Goal: Task Accomplishment & Management: Complete application form

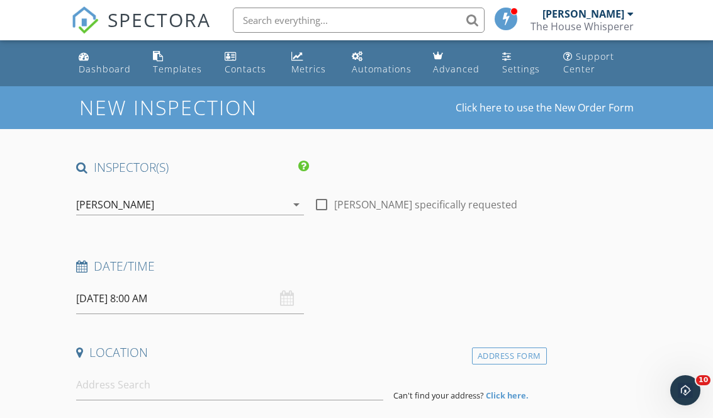
click at [334, 207] on label "Timothy Pierick specifically requested" at bounding box center [425, 204] width 183 height 13
checkbox input "true"
click at [288, 303] on div "09/29/2025 8:00 AM" at bounding box center [190, 298] width 228 height 31
click at [288, 300] on div "09/29/2025 8:00 AM" at bounding box center [190, 298] width 228 height 31
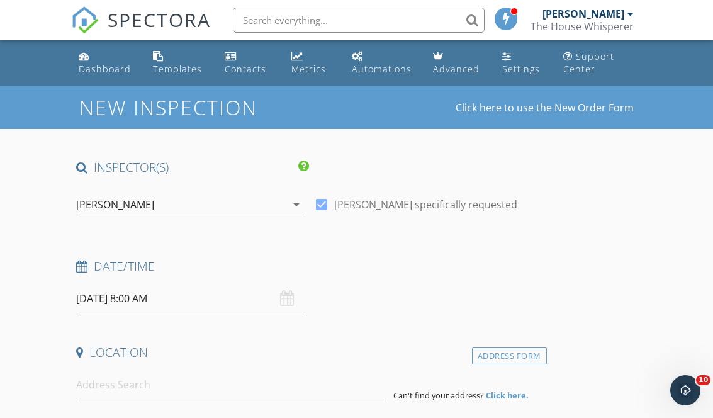
click at [194, 296] on input "09/29/2025 8:00 AM" at bounding box center [190, 298] width 228 height 31
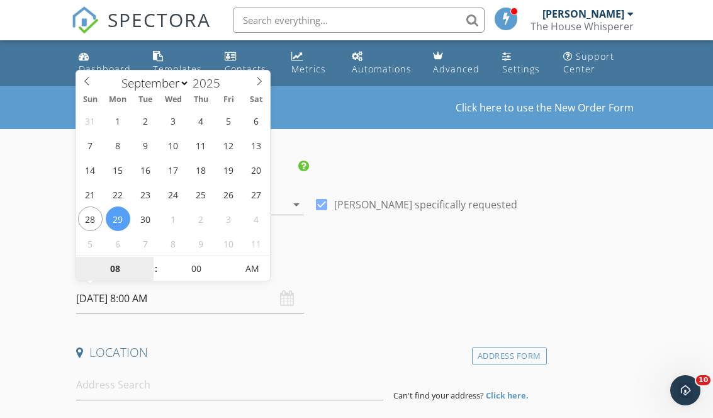
click at [125, 263] on input "08" at bounding box center [114, 269] width 77 height 25
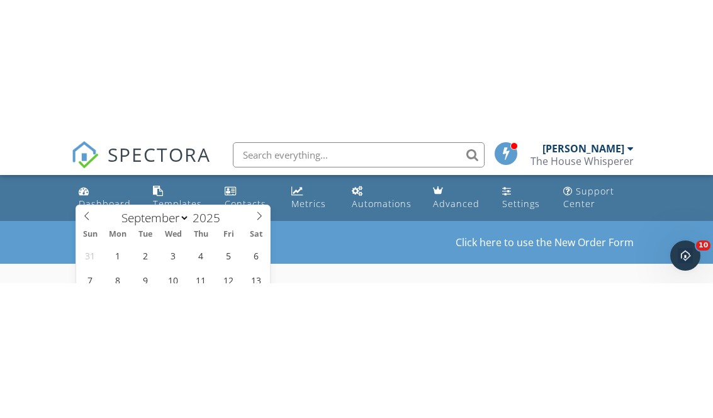
scroll to position [195, 0]
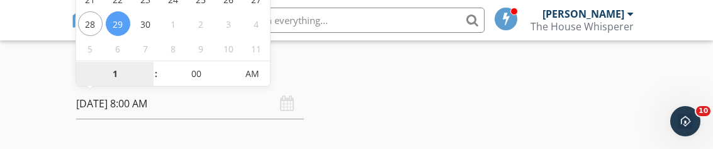
type input "10"
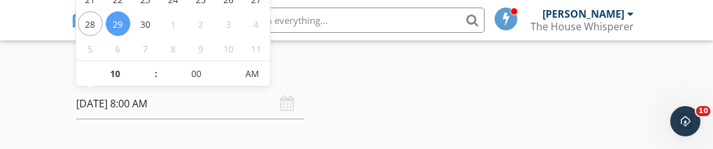
type input "[DATE] 10:00 AM"
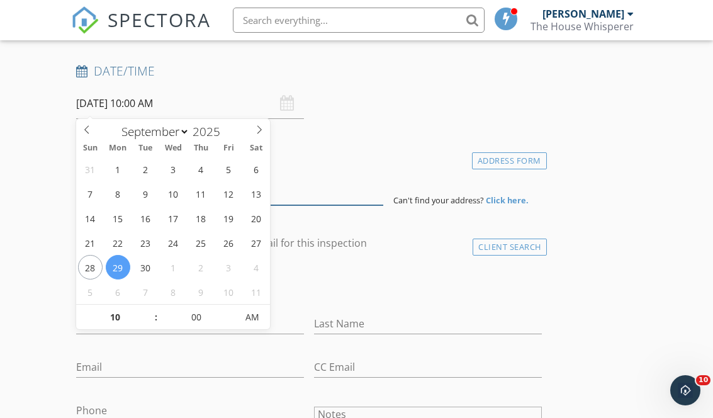
click at [354, 174] on input at bounding box center [229, 189] width 307 height 31
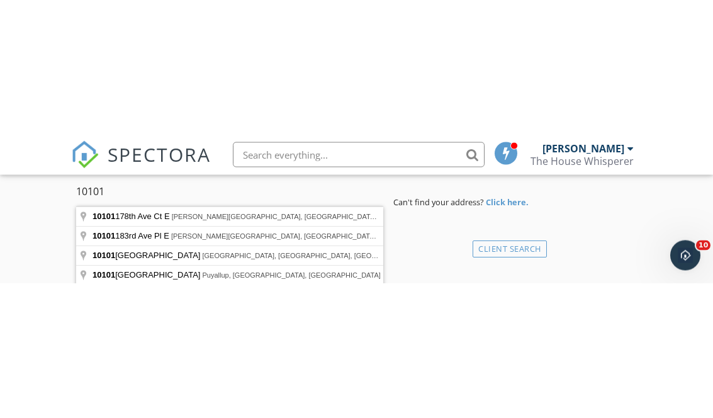
scroll to position [328, 0]
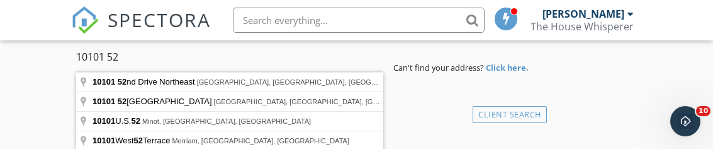
type input "10101 52nd Drive Northeast, Marysville, WA, USA"
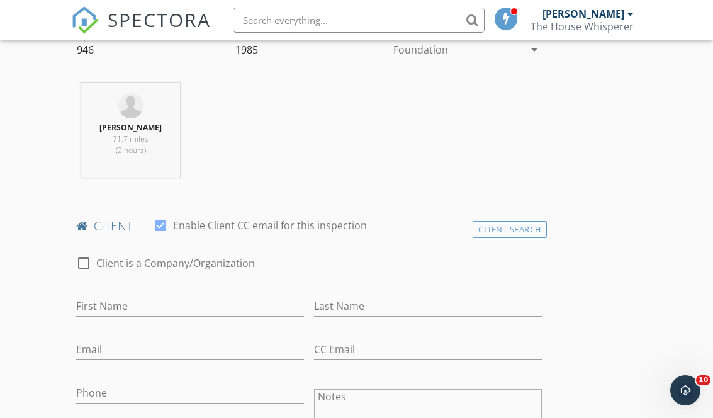
scroll to position [485, 0]
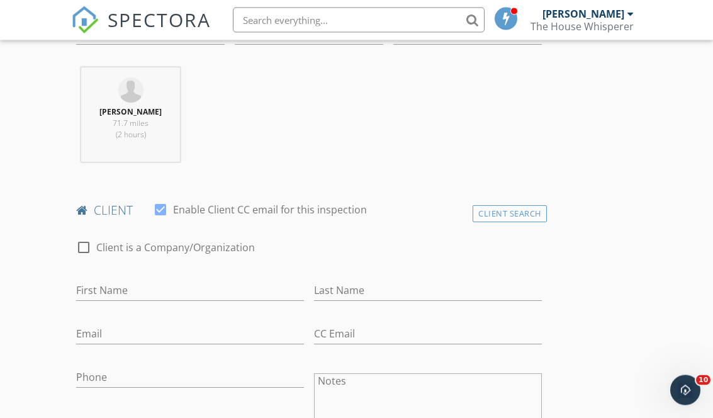
click at [527, 219] on div "Client Search" at bounding box center [510, 214] width 74 height 17
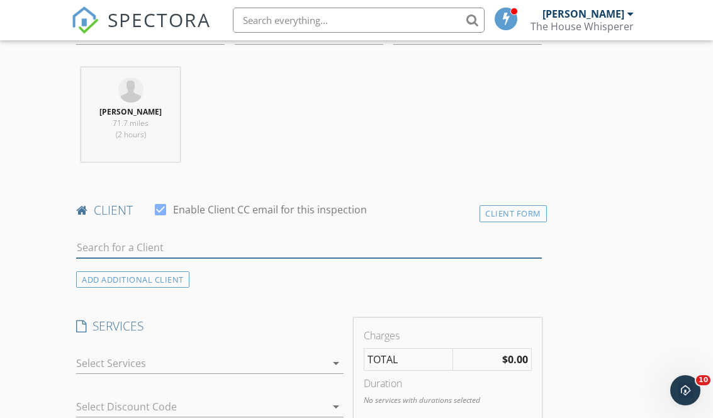
click at [150, 241] on input "text" at bounding box center [308, 247] width 465 height 21
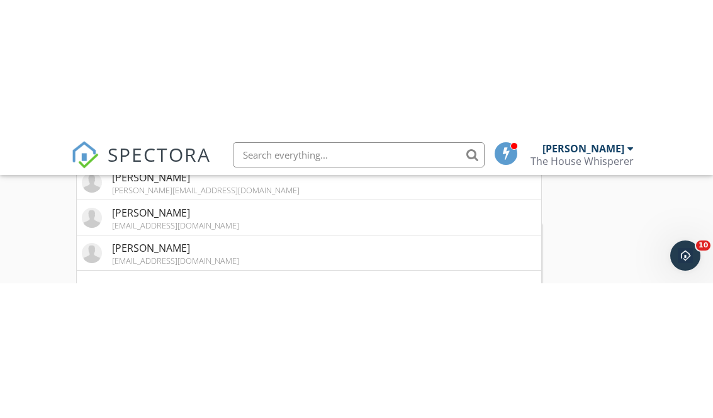
scroll to position [715, 0]
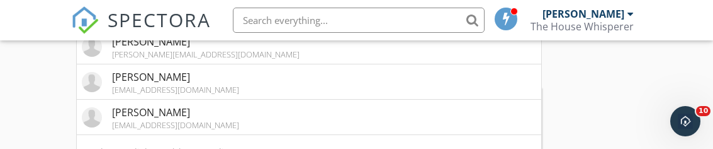
type input "[PERSON_NAME]"
click at [264, 115] on li "Erik Hurtado erikgeneral_15@outlook.es" at bounding box center [309, 116] width 464 height 35
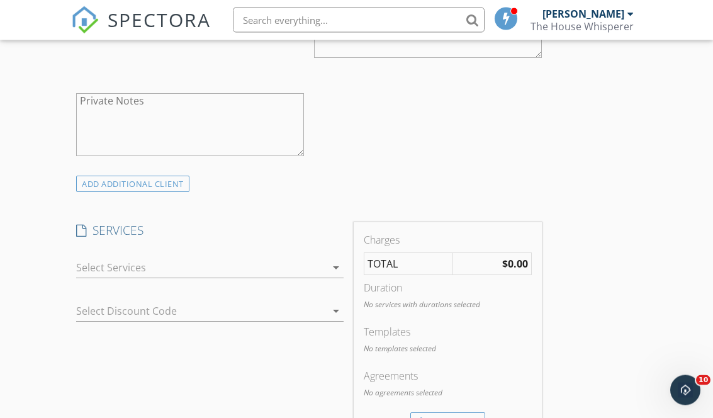
scroll to position [883, 0]
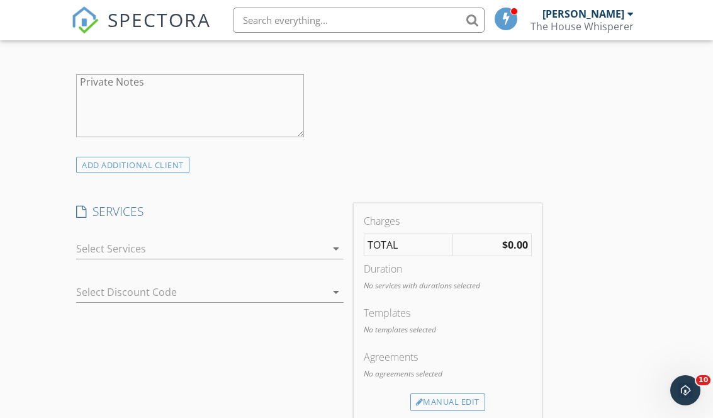
click at [332, 250] on icon "arrow_drop_down" at bounding box center [336, 248] width 15 height 15
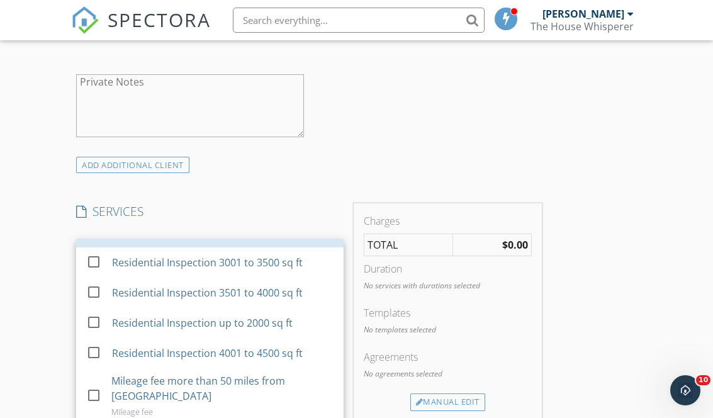
scroll to position [122, 0]
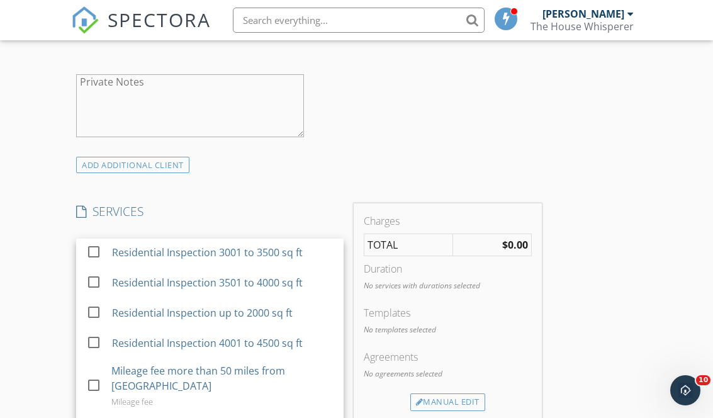
click at [102, 315] on div at bounding box center [93, 311] width 21 height 21
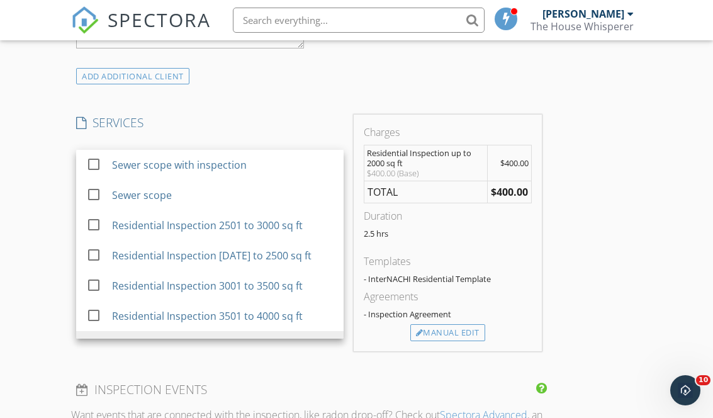
scroll to position [0, 0]
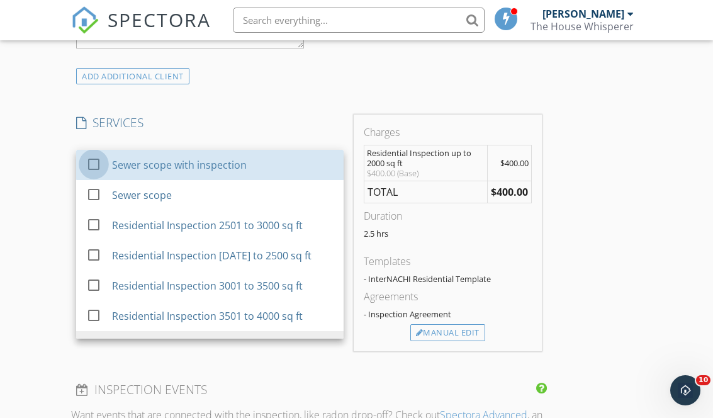
click at [96, 154] on div at bounding box center [93, 164] width 21 height 21
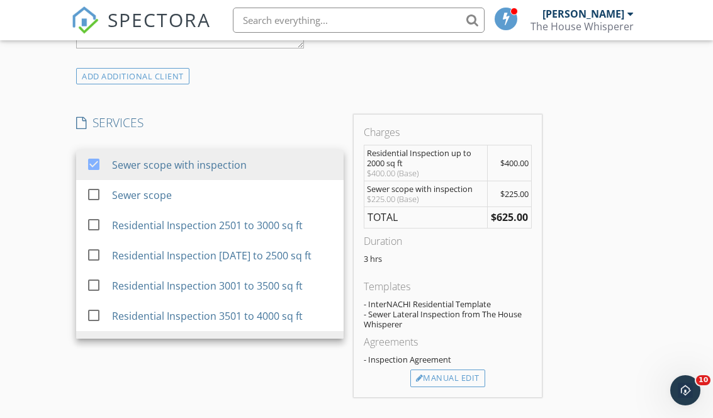
click at [478, 374] on div "Manual Edit" at bounding box center [447, 378] width 75 height 18
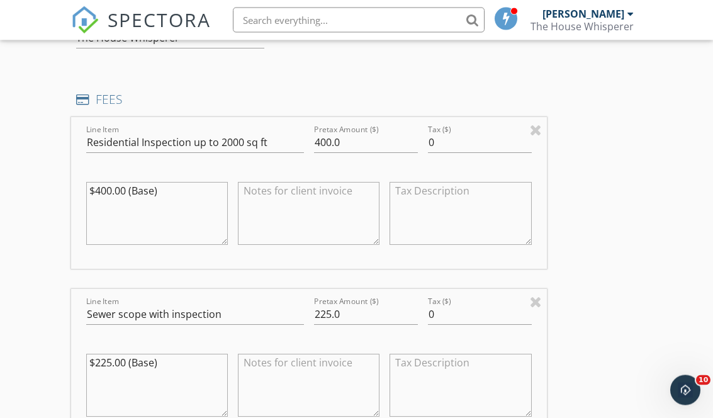
scroll to position [1143, 0]
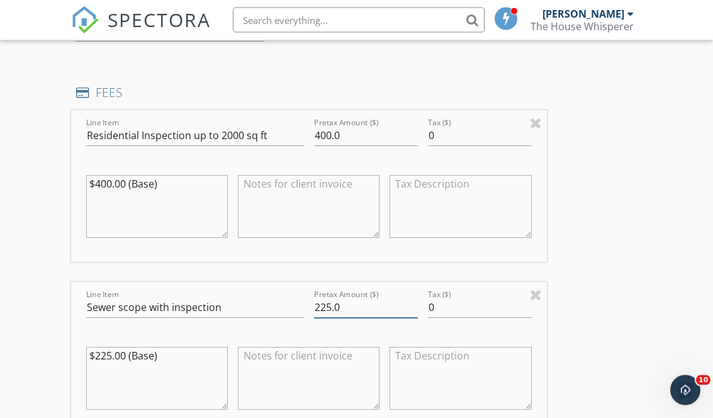
click at [351, 305] on input "225.0" at bounding box center [366, 308] width 104 height 21
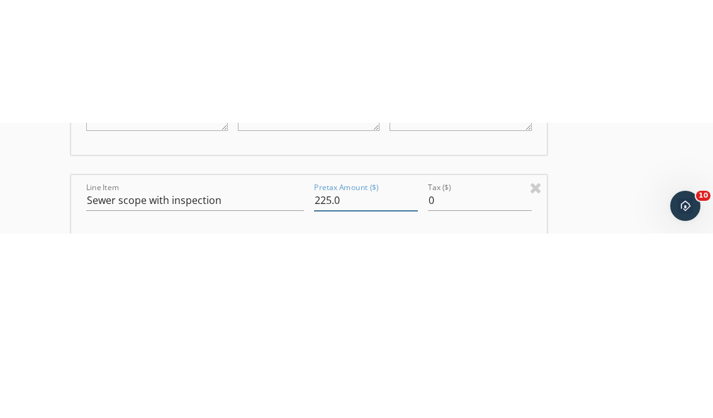
scroll to position [1374, 0]
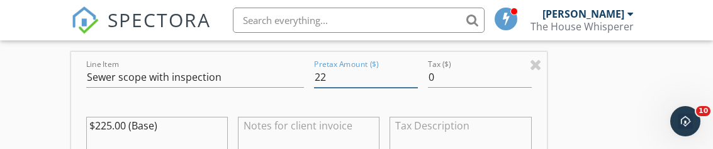
type input "2"
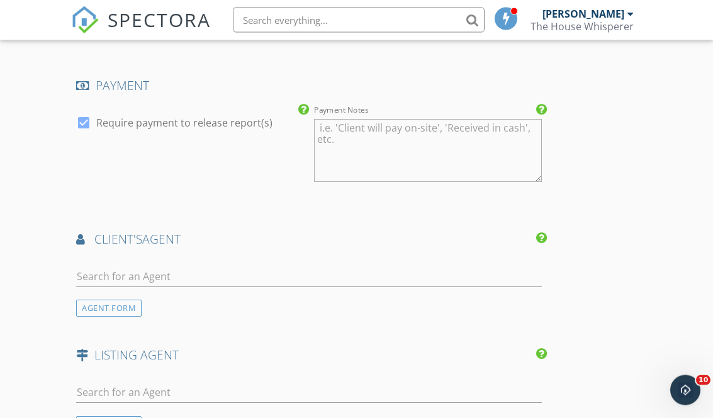
scroll to position [1705, 0]
type input "150.00"
click at [198, 266] on input "text" at bounding box center [308, 276] width 465 height 21
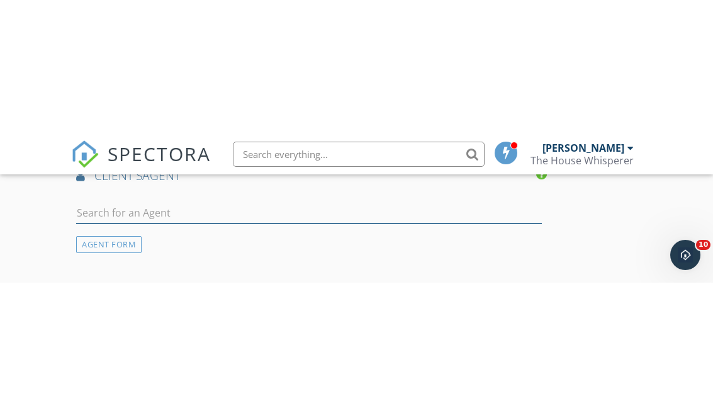
scroll to position [1903, 0]
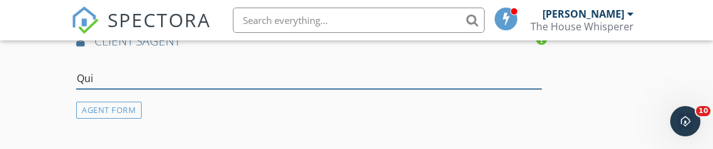
type input "Quin"
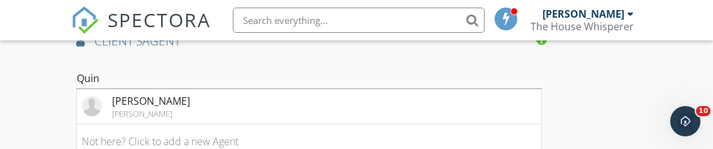
click at [232, 105] on li "Quin Ashley John L Scott" at bounding box center [309, 106] width 464 height 35
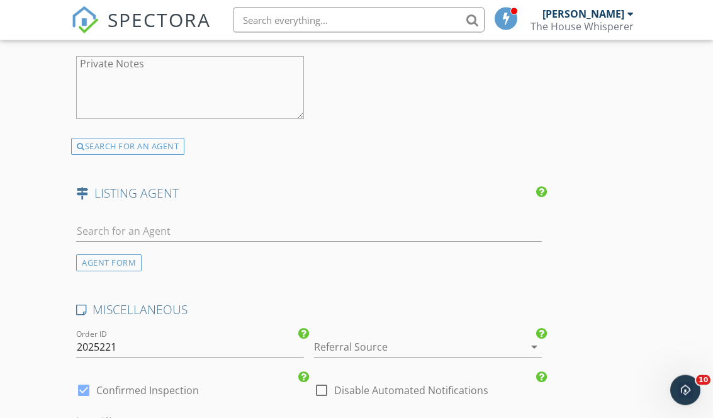
scroll to position [2157, 0]
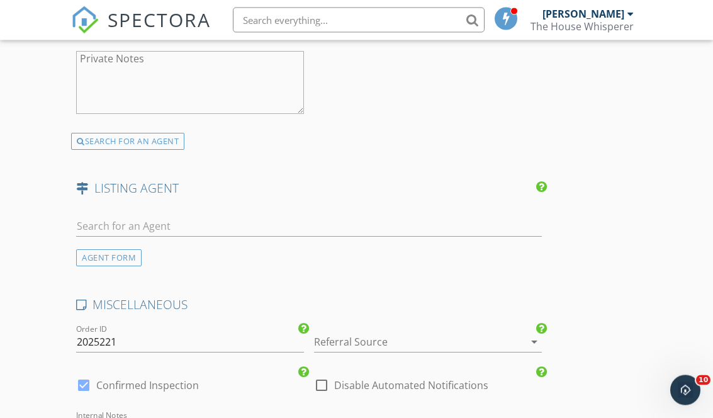
click at [541, 339] on icon "arrow_drop_down" at bounding box center [534, 342] width 15 height 15
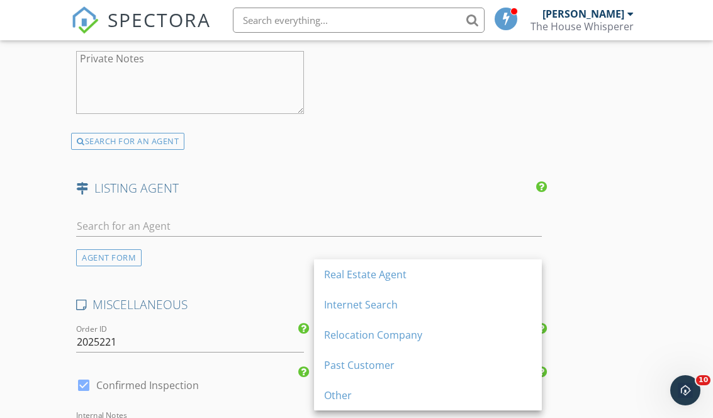
click at [465, 369] on div "Past Customer" at bounding box center [428, 364] width 208 height 15
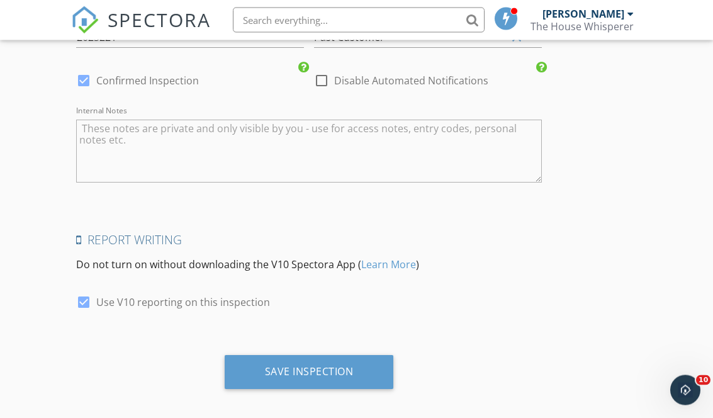
scroll to position [2468, 0]
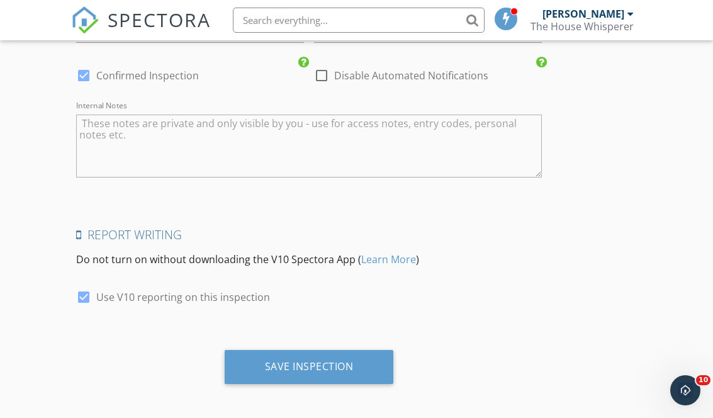
click at [337, 371] on div "Save Inspection" at bounding box center [309, 367] width 169 height 34
